Goal: Task Accomplishment & Management: Use online tool/utility

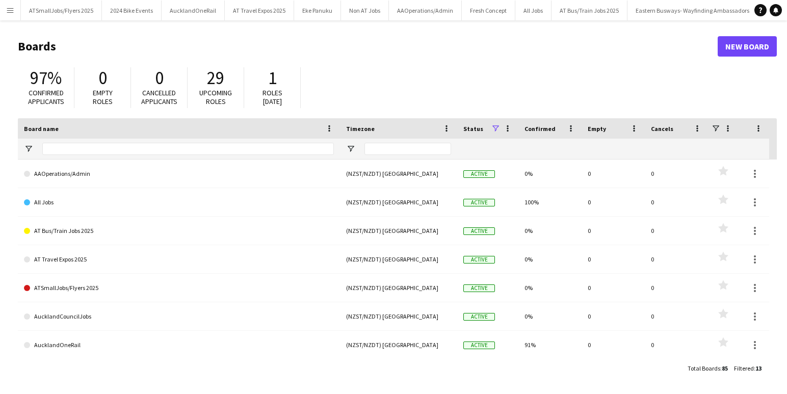
click at [11, 8] on app-icon "Menu" at bounding box center [10, 10] width 8 height 8
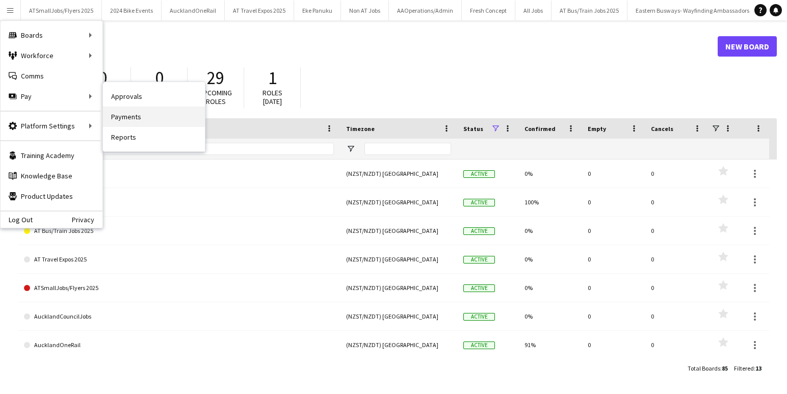
click at [134, 117] on link "Payments" at bounding box center [154, 116] width 102 height 20
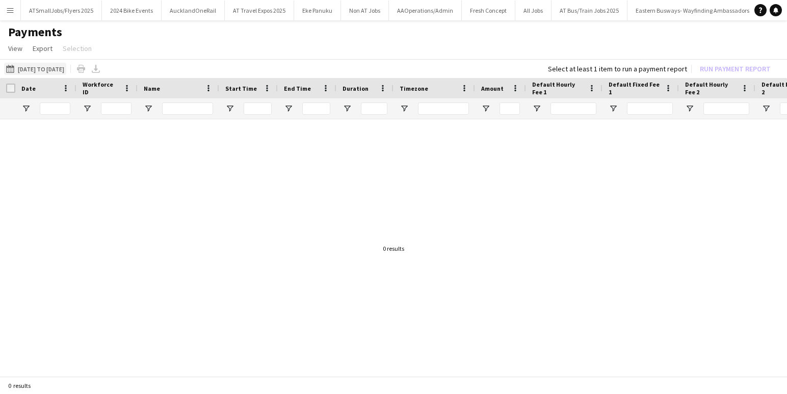
click at [53, 67] on button "[DATE] to [DATE] [DATE] to [DATE]" at bounding box center [35, 69] width 62 height 12
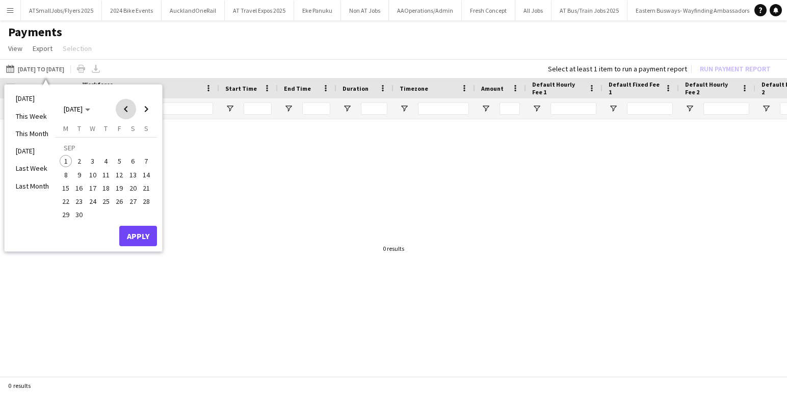
click at [125, 108] on span "Previous month" at bounding box center [126, 109] width 20 height 20
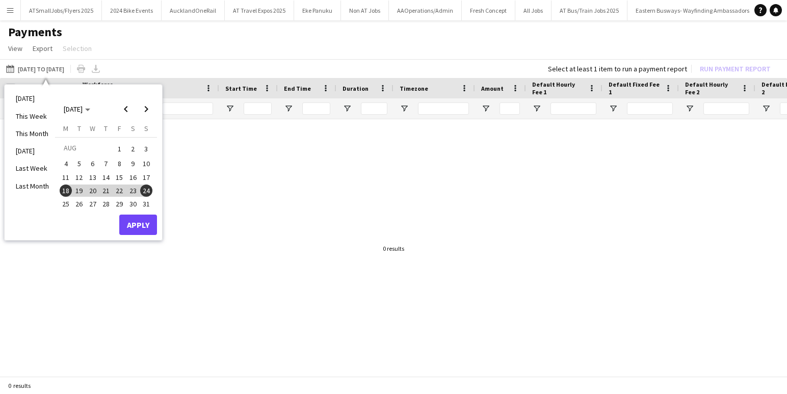
click at [66, 204] on span "25" at bounding box center [66, 204] width 12 height 12
click at [147, 203] on span "31" at bounding box center [146, 204] width 12 height 12
click at [143, 227] on button "Apply" at bounding box center [138, 225] width 38 height 20
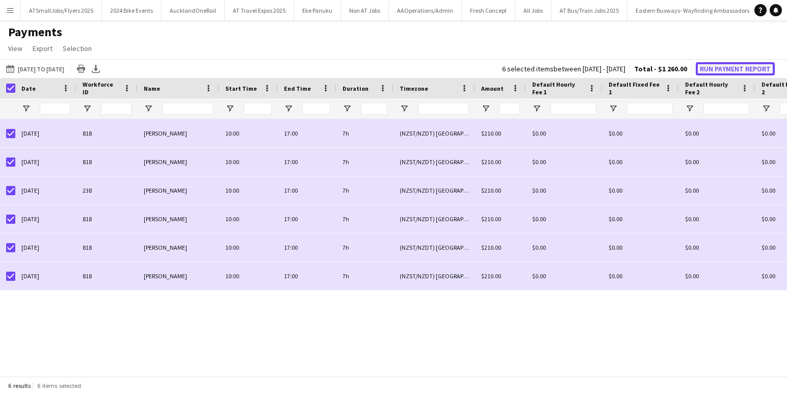
click at [743, 68] on button "Run Payment Report" at bounding box center [734, 68] width 79 height 13
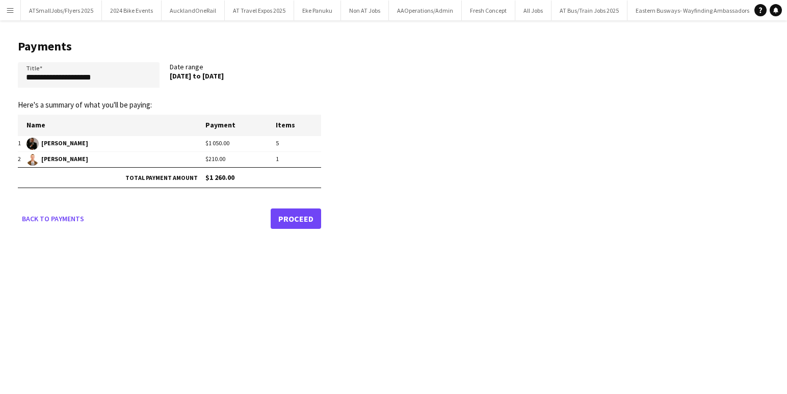
click at [286, 214] on link "Proceed" at bounding box center [296, 218] width 50 height 20
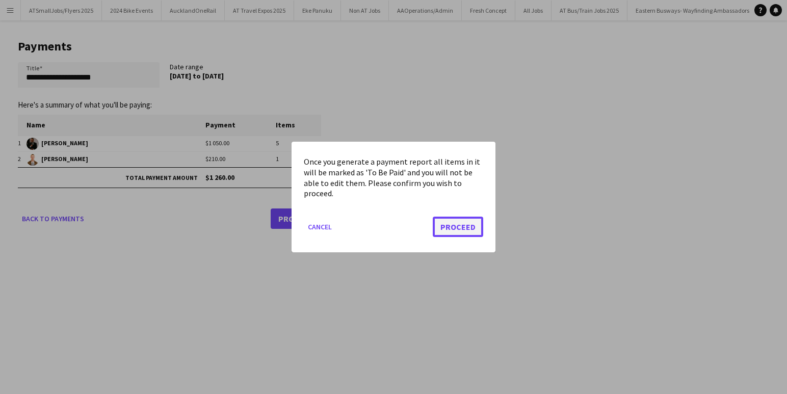
click at [460, 226] on button "Proceed" at bounding box center [458, 227] width 50 height 20
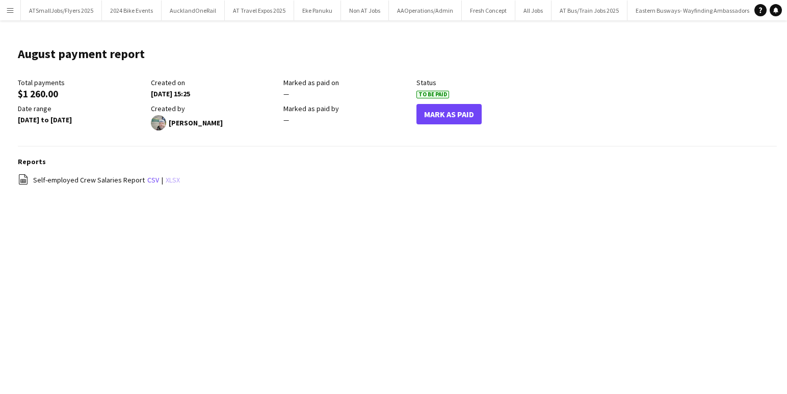
click at [169, 181] on link "xlsx" at bounding box center [173, 179] width 14 height 9
